Goal: Find contact information: Obtain details needed to contact an individual or organization

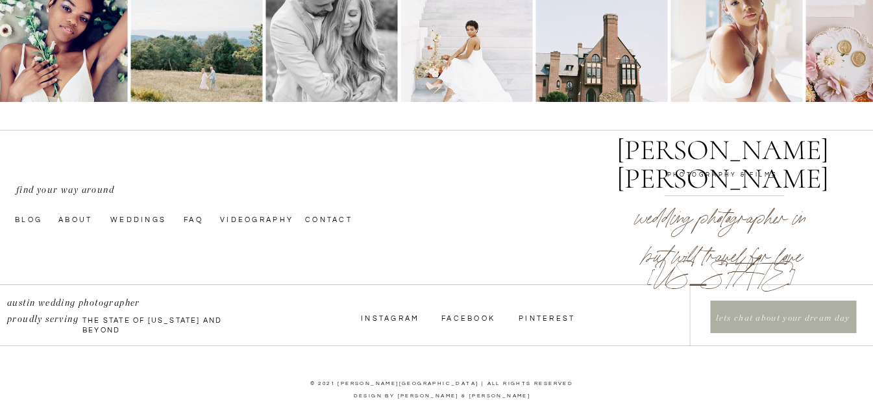
scroll to position [4518, 0]
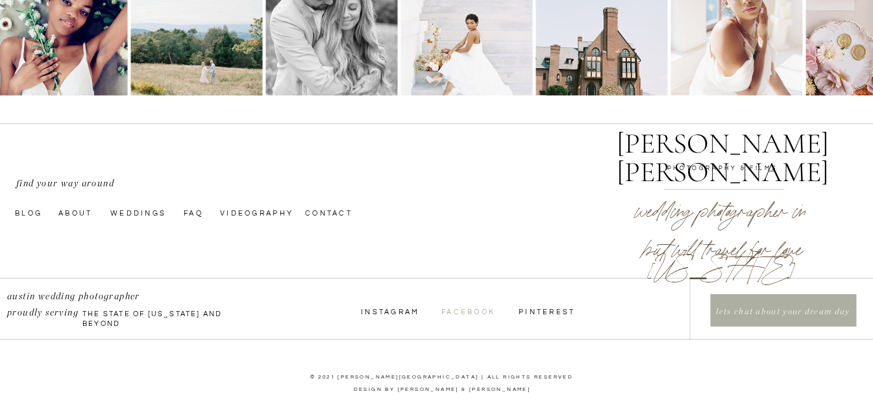
click at [460, 308] on nav "Facebook" at bounding box center [471, 311] width 58 height 10
click at [343, 215] on nav "Contact" at bounding box center [338, 212] width 66 height 10
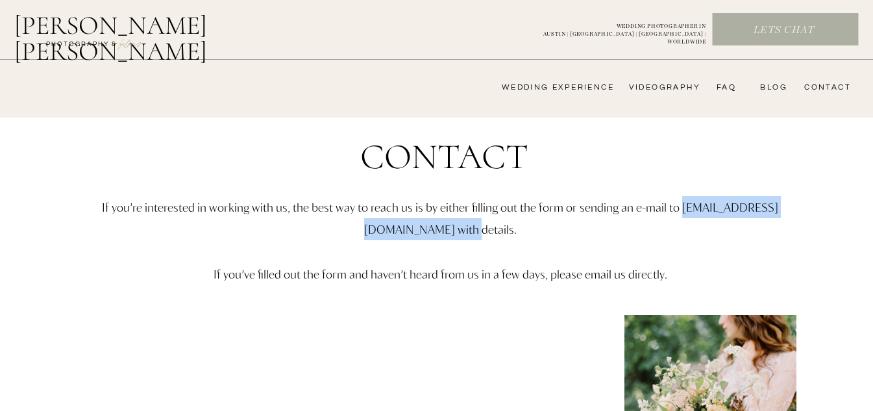
drag, startPoint x: 314, startPoint y: 231, endPoint x: 501, endPoint y: 236, distance: 187.1
click at [501, 236] on p "If you’re interested in working with us, the best way to reach us is by either …" at bounding box center [441, 263] width 758 height 135
copy p "[EMAIL_ADDRESS][DOMAIN_NAME]"
